Goal: Navigation & Orientation: Find specific page/section

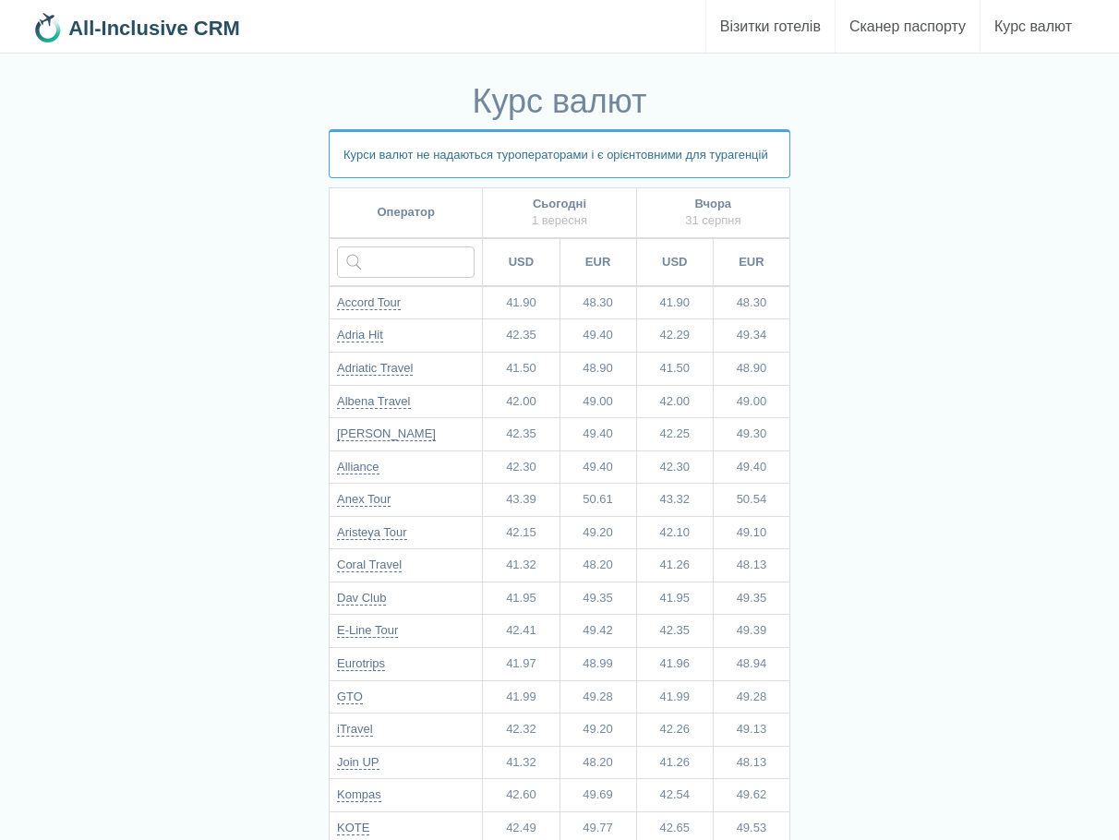
click at [186, 38] on b "All-Inclusive CRM" at bounding box center [154, 28] width 172 height 23
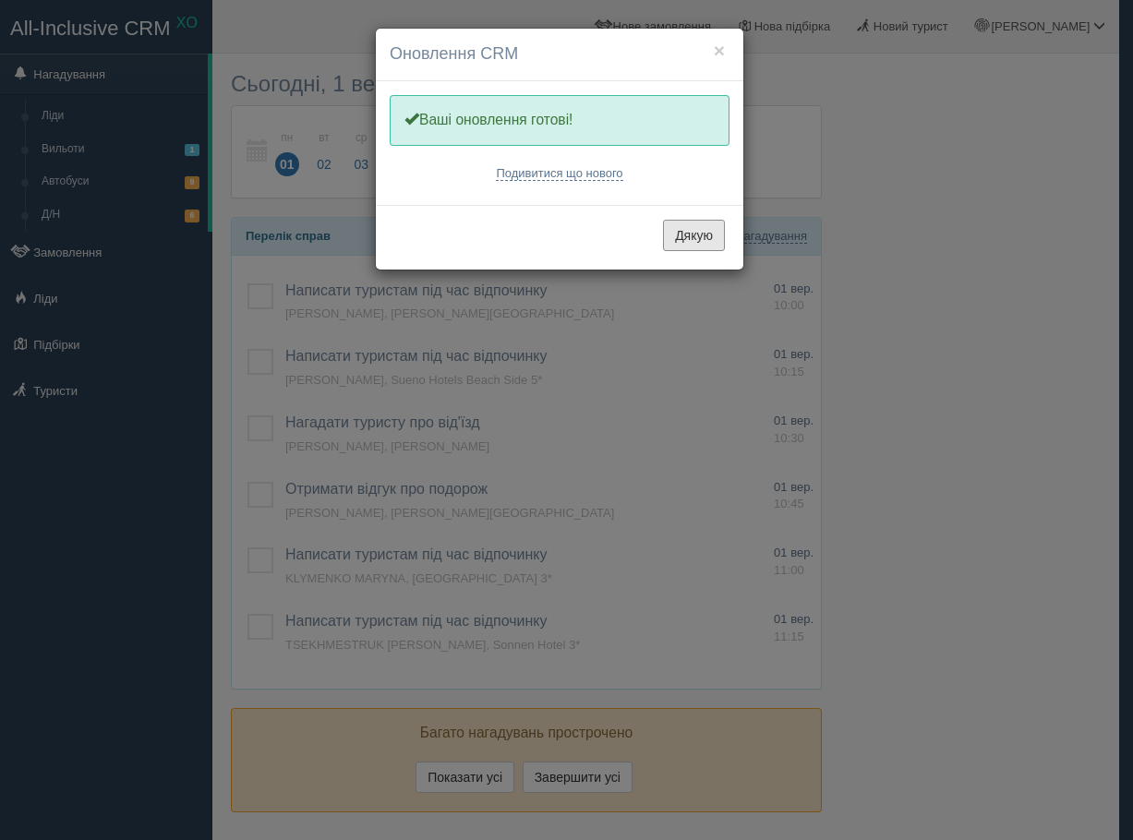
click at [679, 234] on button "Дякую" at bounding box center [694, 235] width 62 height 31
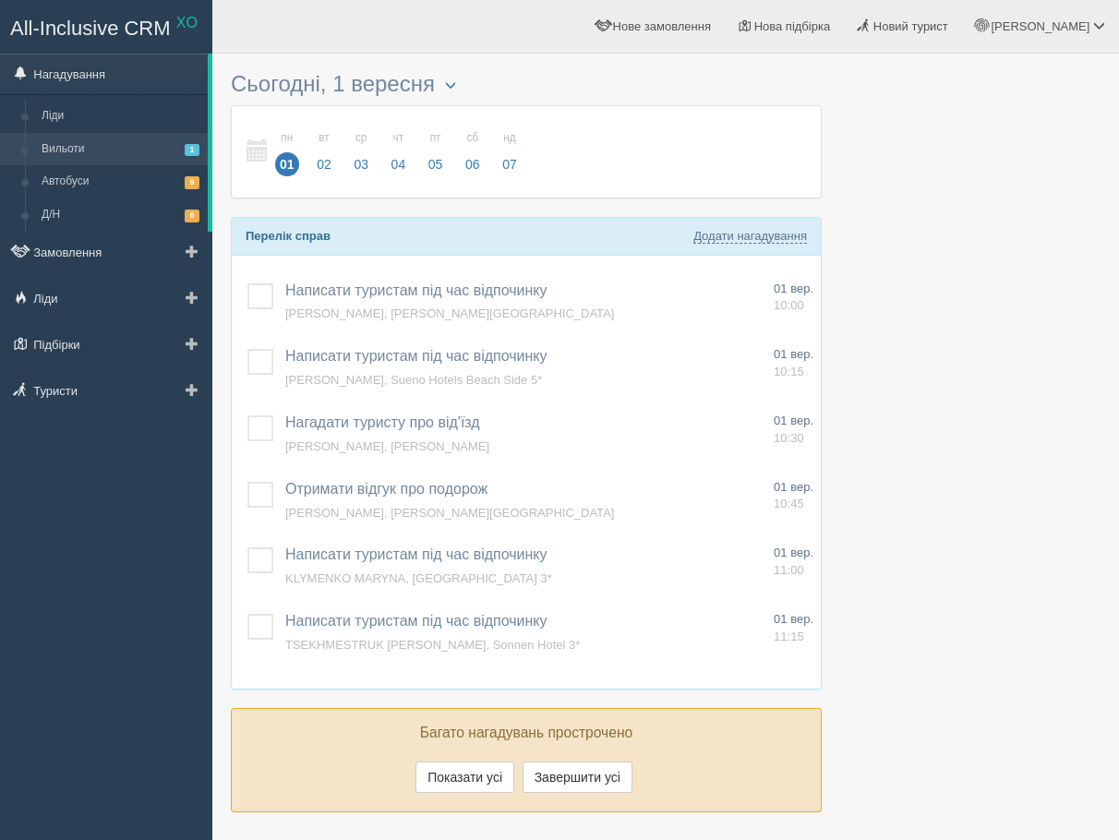
click at [117, 133] on link "Вильоти 1" at bounding box center [120, 149] width 174 height 33
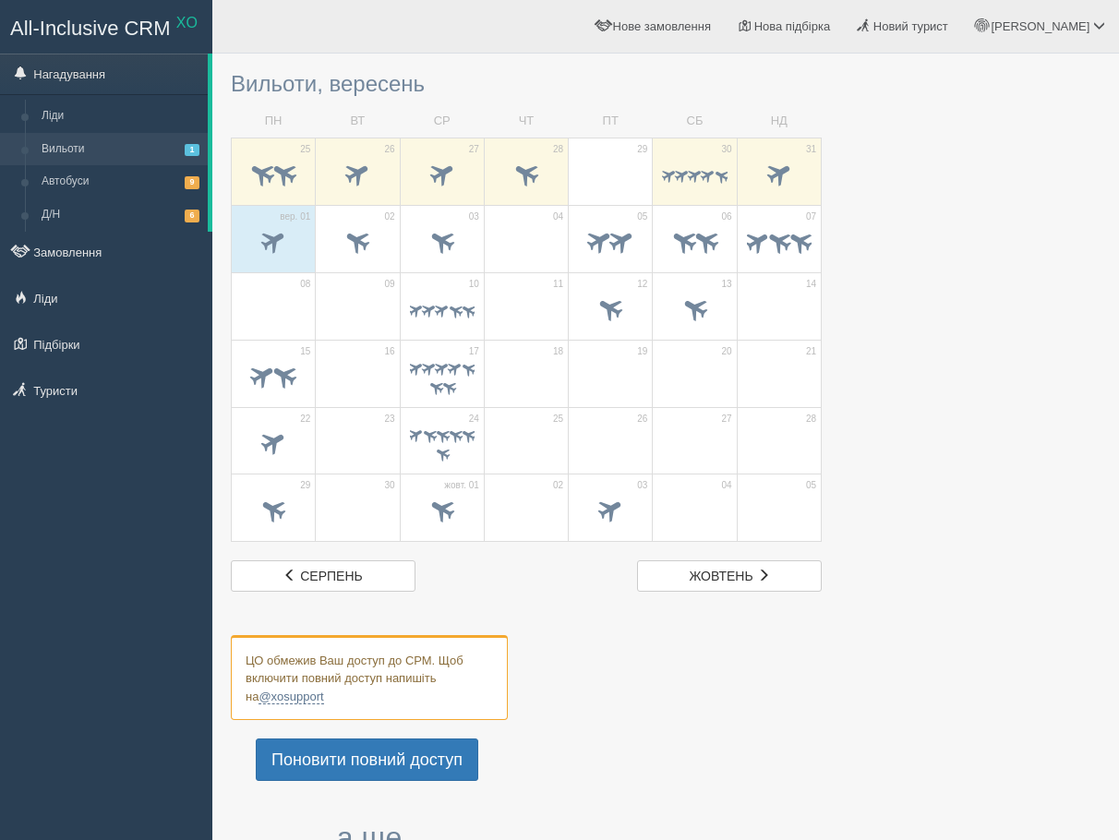
click at [90, 25] on span "All-Inclusive CRM" at bounding box center [90, 28] width 161 height 23
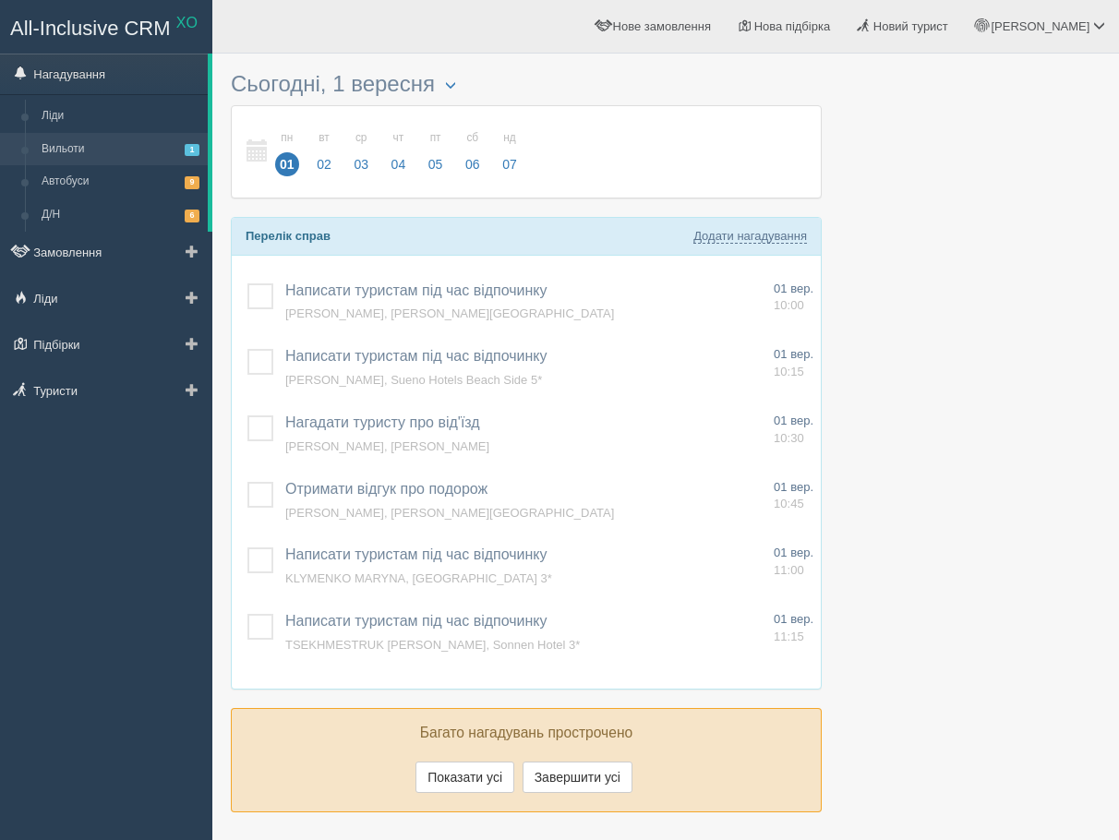
click at [88, 148] on link "Вильоти 1" at bounding box center [120, 149] width 174 height 33
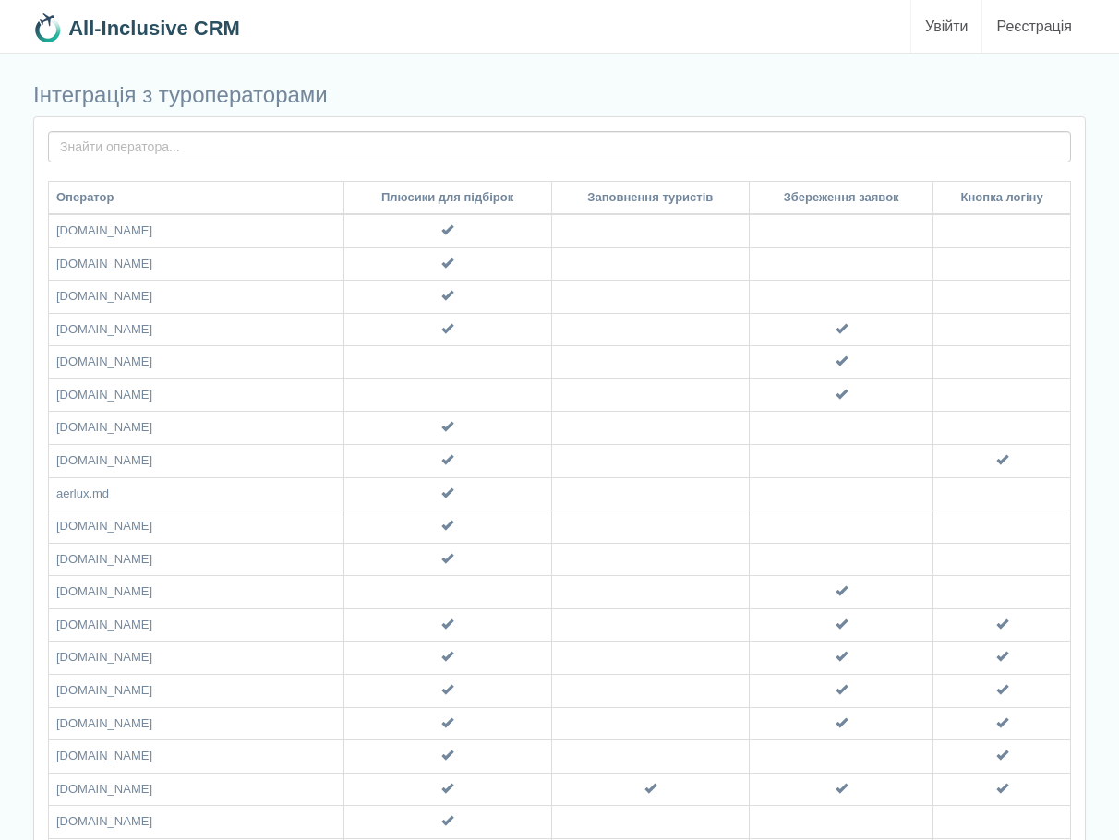
click at [139, 18] on b "All-Inclusive CRM" at bounding box center [154, 28] width 172 height 23
